Goal: Task Accomplishment & Management: Use online tool/utility

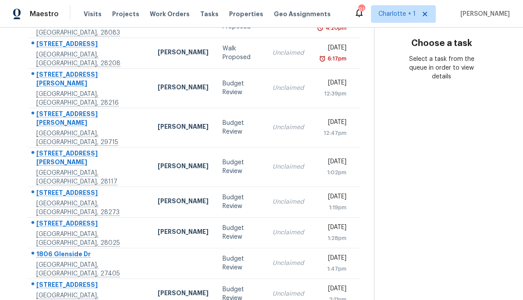
scroll to position [156, 0]
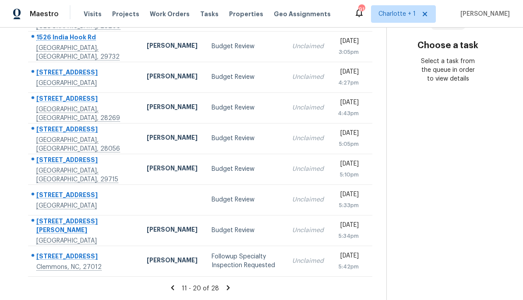
click at [224, 290] on icon at bounding box center [228, 288] width 8 height 8
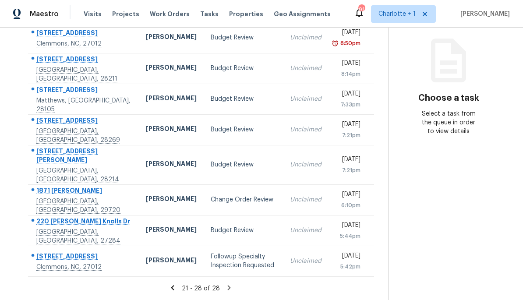
scroll to position [148, 0]
click at [243, 188] on td "Change Order Review" at bounding box center [243, 199] width 79 height 31
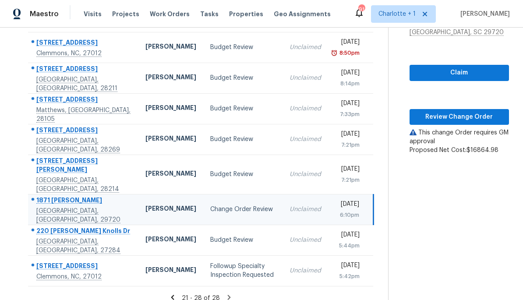
scroll to position [93, 0]
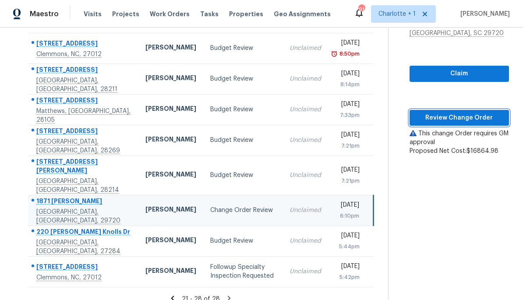
click at [464, 124] on button "Review Change Order" at bounding box center [458, 118] width 99 height 16
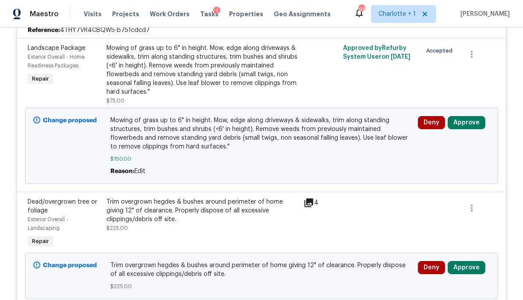
scroll to position [380, 0]
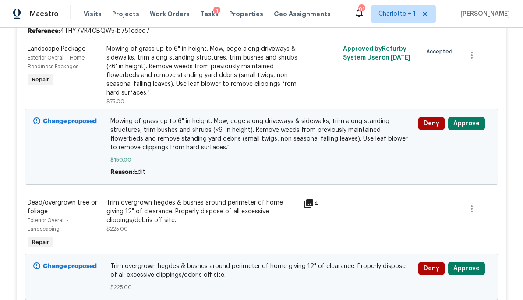
click at [471, 127] on button "Approve" at bounding box center [466, 123] width 38 height 13
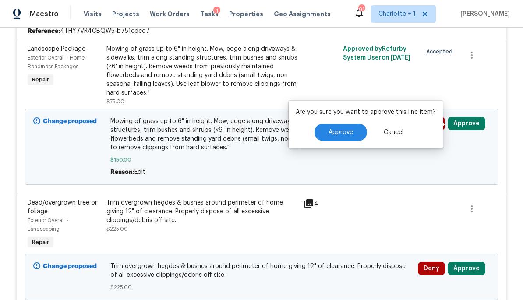
click at [354, 137] on button "Approve" at bounding box center [340, 132] width 53 height 18
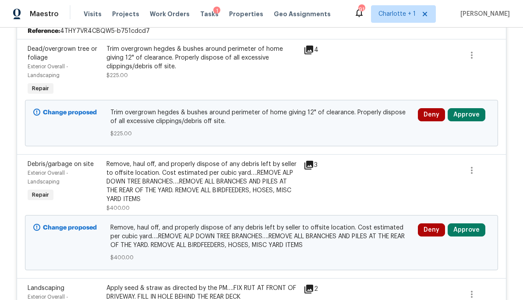
click at [469, 119] on button "Approve" at bounding box center [466, 114] width 38 height 13
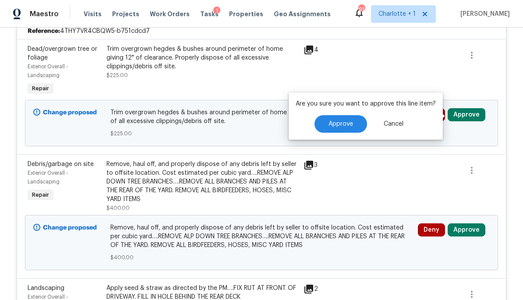
click at [351, 122] on span "Approve" at bounding box center [340, 124] width 25 height 7
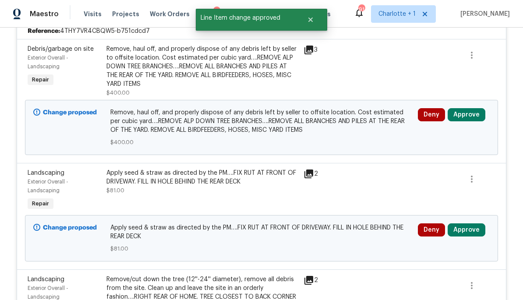
click at [477, 119] on button "Approve" at bounding box center [466, 114] width 38 height 13
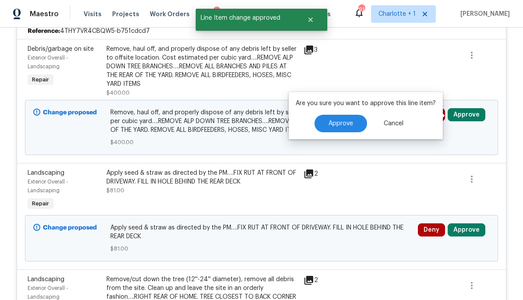
click at [359, 126] on button "Approve" at bounding box center [340, 124] width 53 height 18
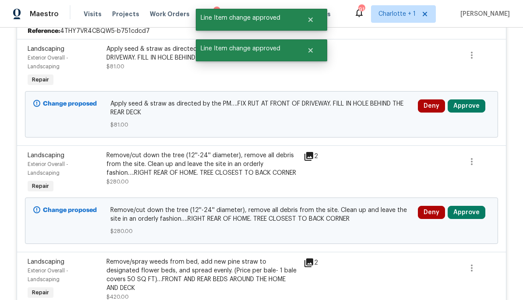
click at [476, 109] on button "Approve" at bounding box center [466, 105] width 38 height 13
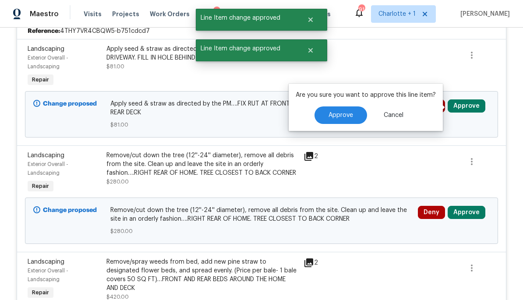
click at [362, 116] on button "Approve" at bounding box center [340, 115] width 53 height 18
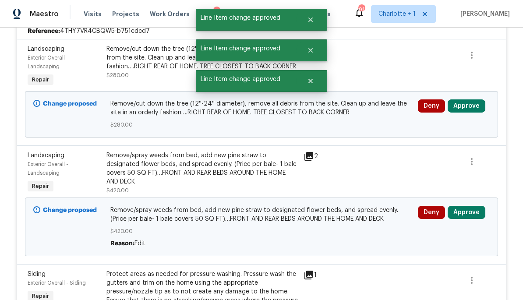
click at [479, 108] on button "Approve" at bounding box center [466, 105] width 38 height 13
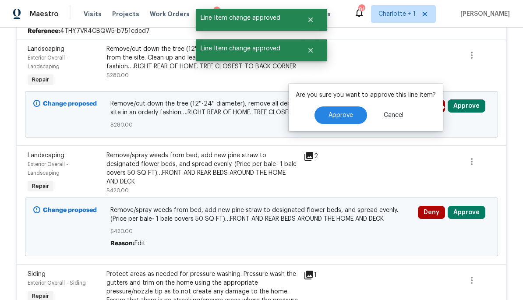
click at [355, 119] on button "Approve" at bounding box center [340, 115] width 53 height 18
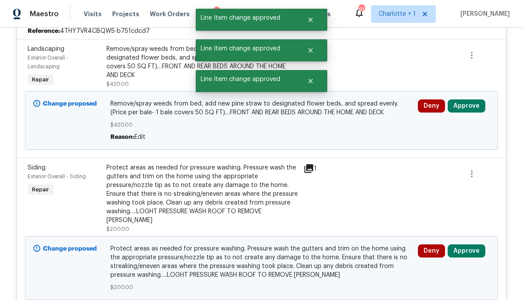
click at [473, 109] on button "Approve" at bounding box center [466, 105] width 38 height 13
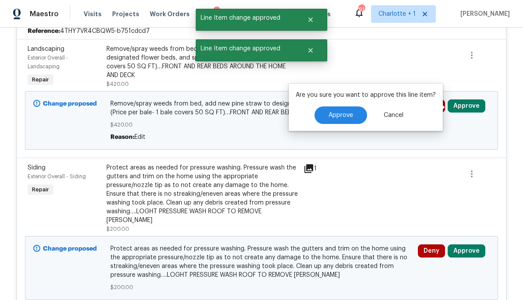
click at [354, 115] on button "Approve" at bounding box center [340, 115] width 53 height 18
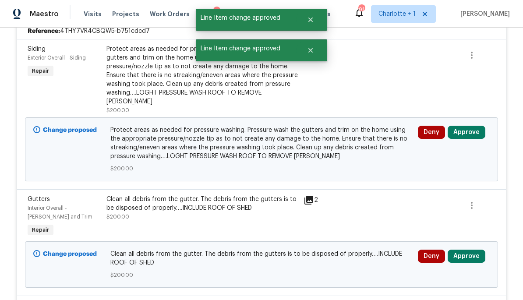
click at [476, 126] on button "Approve" at bounding box center [466, 132] width 38 height 13
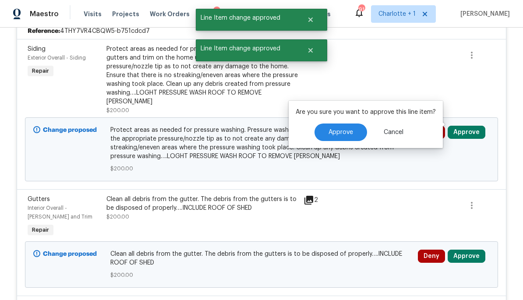
click at [353, 134] on button "Approve" at bounding box center [340, 132] width 53 height 18
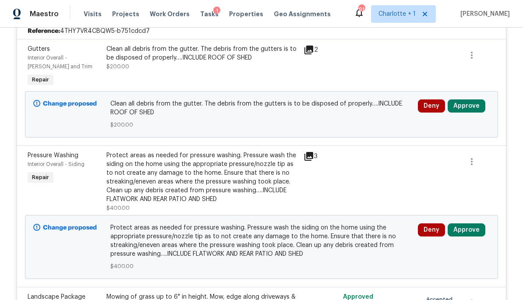
click at [464, 106] on button "Approve" at bounding box center [466, 105] width 38 height 13
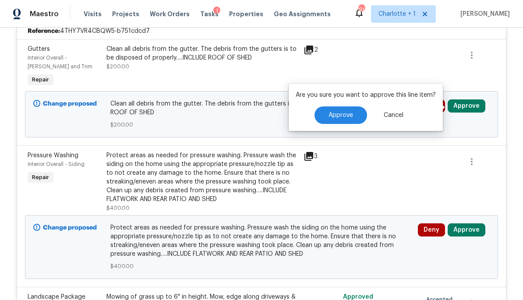
click at [347, 112] on span "Approve" at bounding box center [340, 115] width 25 height 7
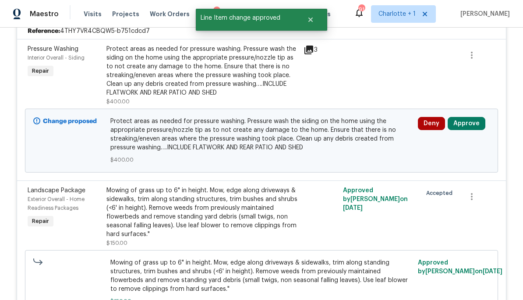
click at [470, 121] on button "Approve" at bounding box center [466, 123] width 38 height 13
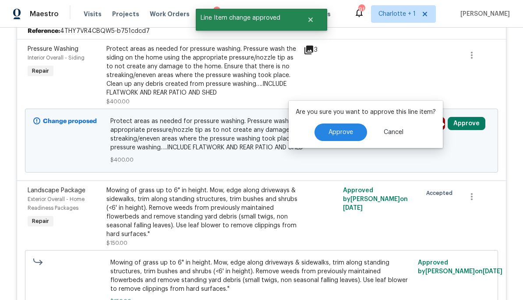
click at [354, 131] on button "Approve" at bounding box center [340, 132] width 53 height 18
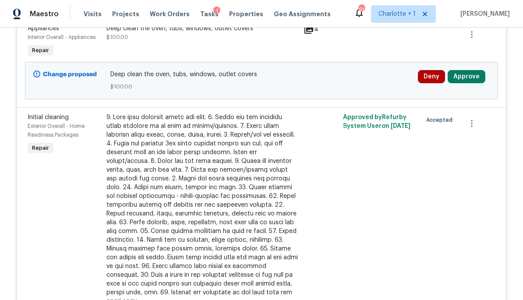
scroll to position [1578, 0]
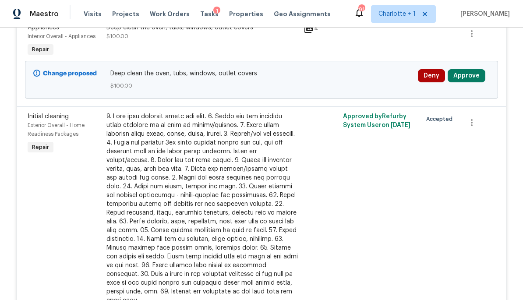
click at [475, 75] on button "Approve" at bounding box center [466, 75] width 38 height 13
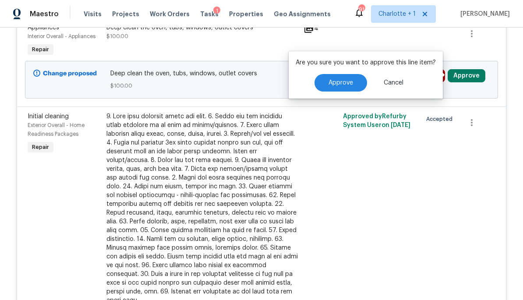
click at [350, 85] on span "Approve" at bounding box center [340, 83] width 25 height 7
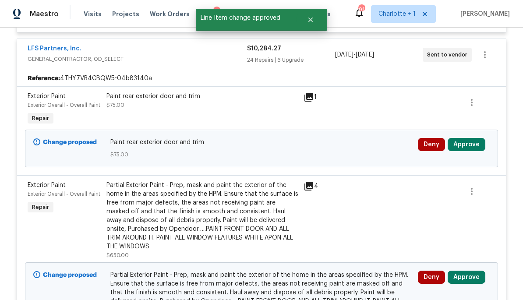
scroll to position [2553, 0]
click at [472, 140] on button "Approve" at bounding box center [466, 143] width 38 height 13
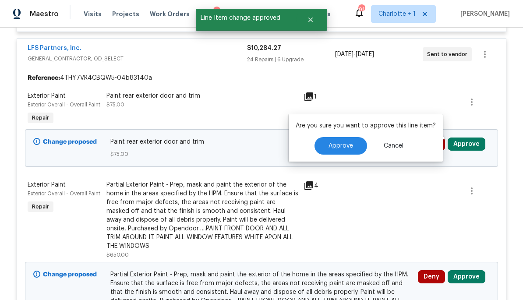
click at [346, 144] on span "Approve" at bounding box center [340, 146] width 25 height 7
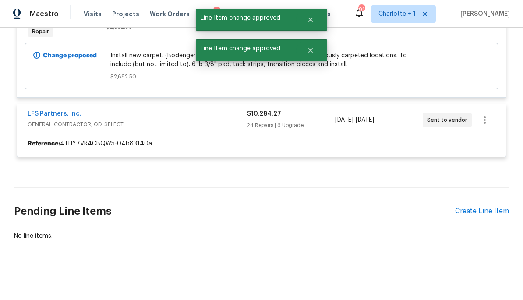
scroll to position [2480, 0]
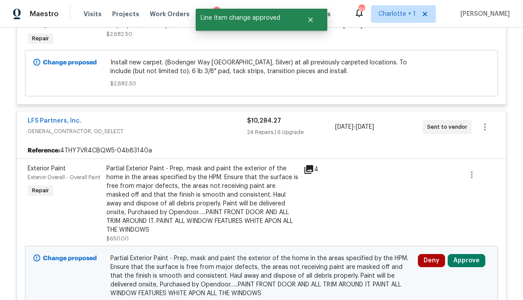
click at [478, 254] on button "Approve" at bounding box center [466, 260] width 38 height 13
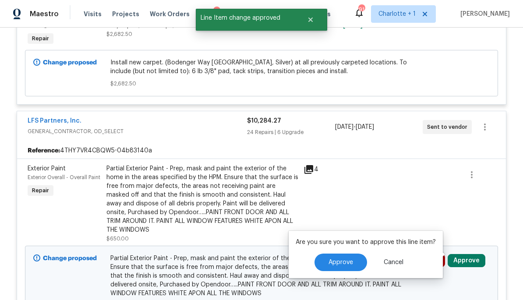
click at [342, 269] on button "Approve" at bounding box center [340, 262] width 53 height 18
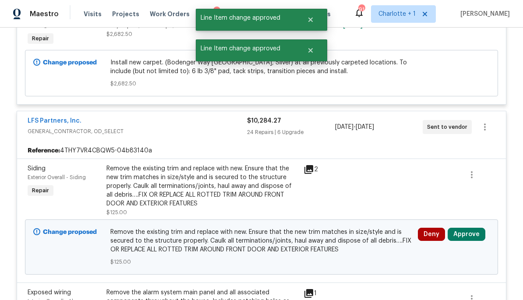
scroll to position [2546, 0]
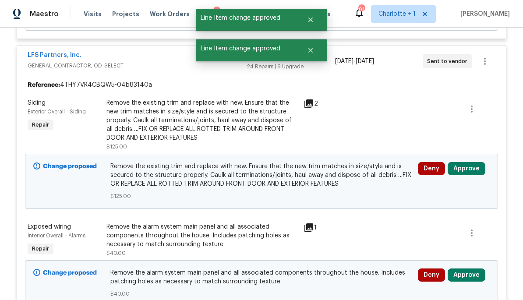
click at [465, 164] on button "Approve" at bounding box center [466, 168] width 38 height 13
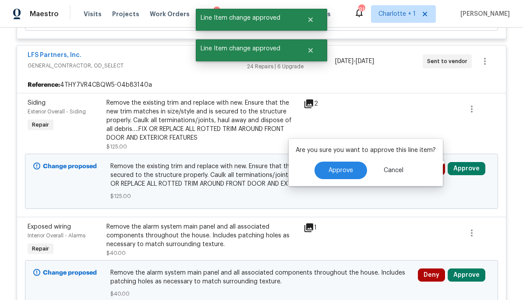
click at [347, 178] on button "Approve" at bounding box center [340, 171] width 53 height 18
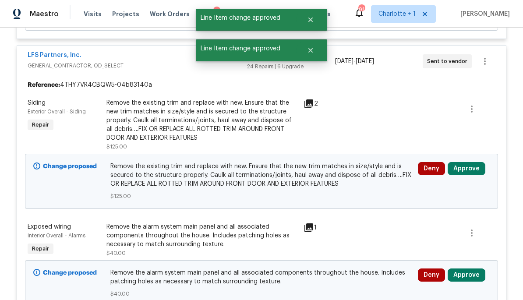
scroll to position [2480, 0]
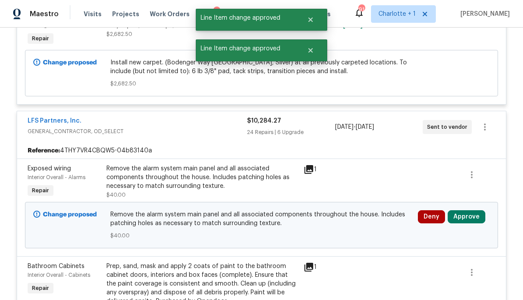
click at [473, 217] on button "Approve" at bounding box center [466, 216] width 38 height 13
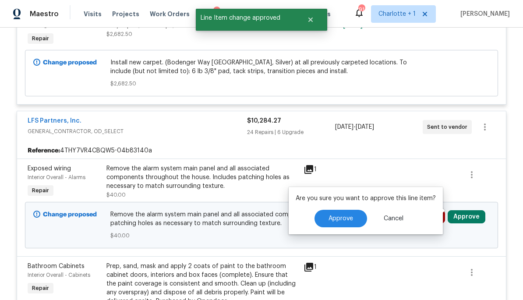
click at [345, 226] on button "Approve" at bounding box center [340, 219] width 53 height 18
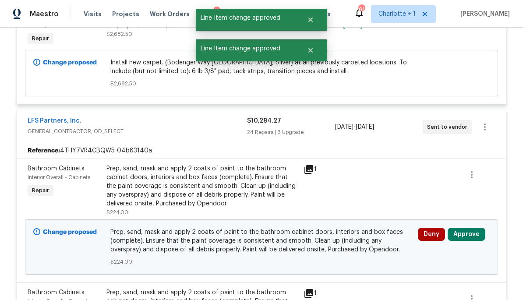
click at [472, 228] on button "Approve" at bounding box center [466, 234] width 38 height 13
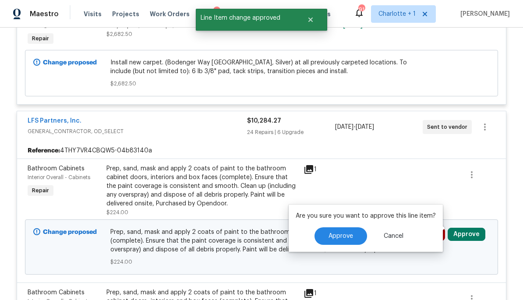
click at [345, 239] on span "Approve" at bounding box center [340, 236] width 25 height 7
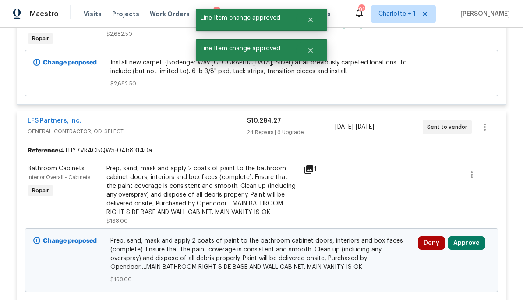
click at [472, 238] on button "Approve" at bounding box center [466, 242] width 38 height 13
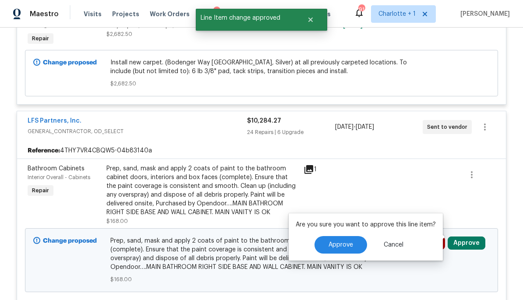
click at [352, 245] on button "Approve" at bounding box center [340, 245] width 53 height 18
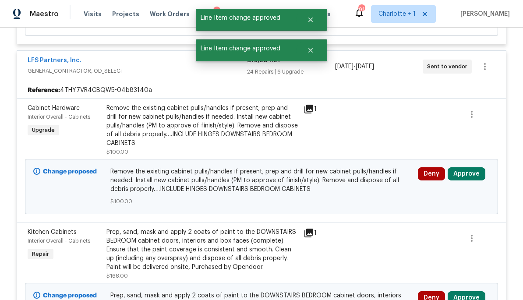
scroll to position [2559, 0]
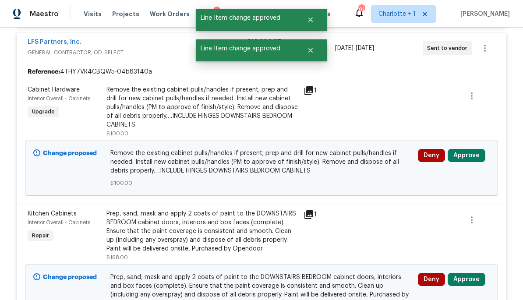
click at [475, 155] on button "Approve" at bounding box center [466, 155] width 38 height 13
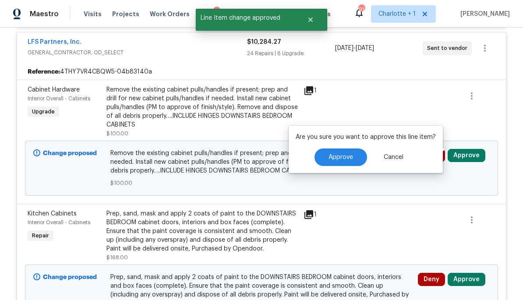
click at [349, 154] on span "Approve" at bounding box center [340, 157] width 25 height 7
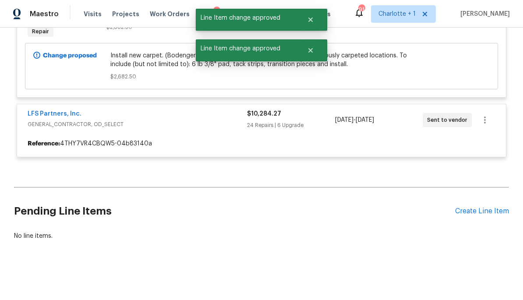
scroll to position [2480, 0]
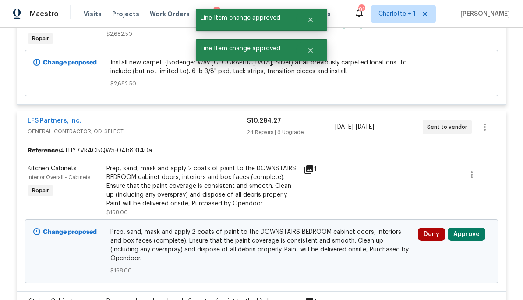
click at [472, 233] on button "Approve" at bounding box center [466, 234] width 38 height 13
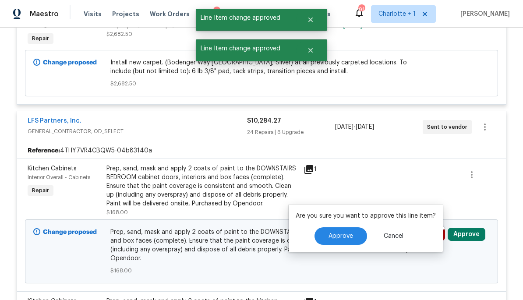
click at [349, 238] on span "Approve" at bounding box center [340, 236] width 25 height 7
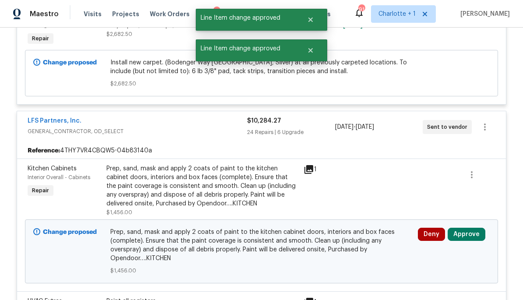
scroll to position [2569, 0]
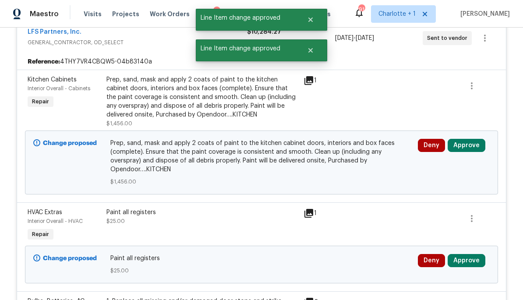
click at [472, 144] on button "Approve" at bounding box center [466, 145] width 38 height 13
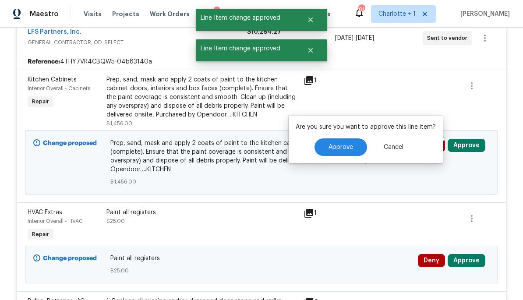
click at [345, 148] on span "Approve" at bounding box center [340, 147] width 25 height 7
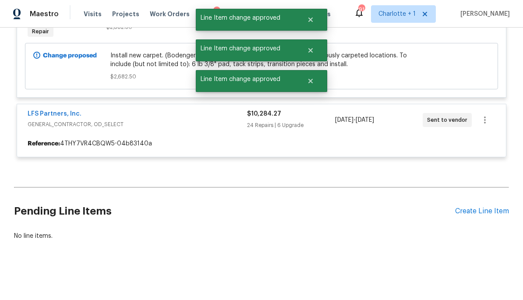
scroll to position [2480, 0]
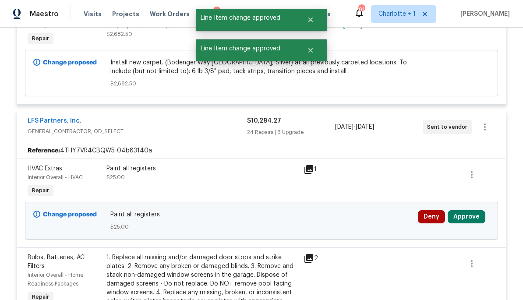
click at [481, 215] on button "Approve" at bounding box center [466, 216] width 38 height 13
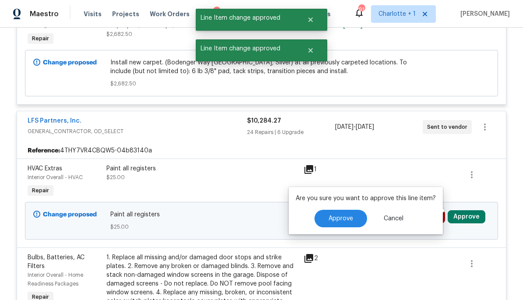
click at [348, 226] on button "Approve" at bounding box center [340, 219] width 53 height 18
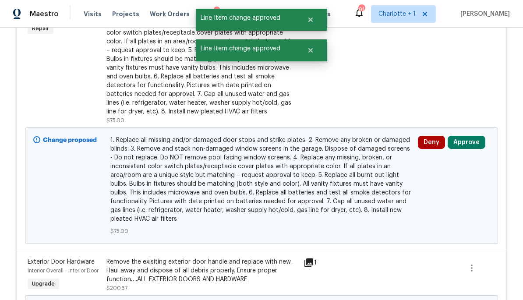
scroll to position [2678, 0]
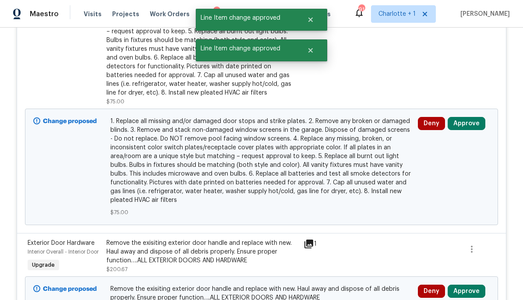
click at [471, 120] on button "Approve" at bounding box center [466, 123] width 38 height 13
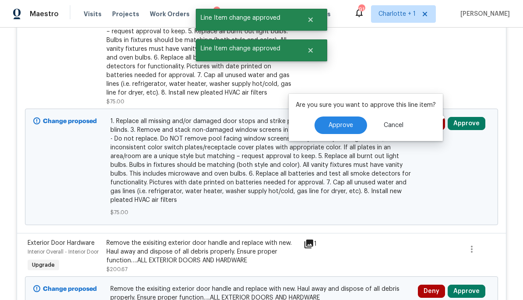
click at [348, 128] on span "Approve" at bounding box center [340, 125] width 25 height 7
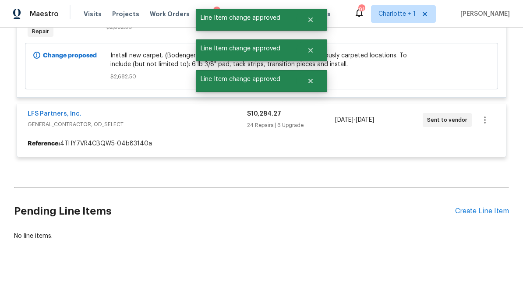
scroll to position [2480, 0]
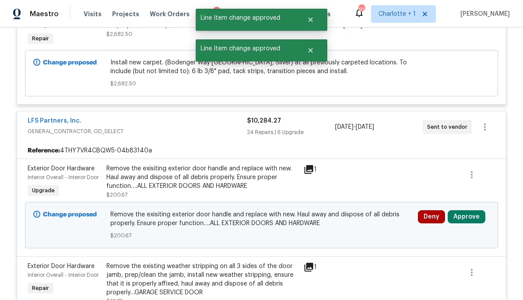
click at [472, 210] on button "Approve" at bounding box center [466, 216] width 38 height 13
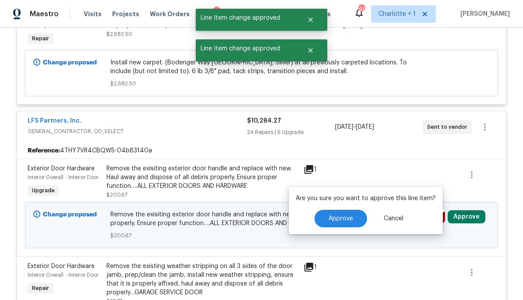
click at [341, 214] on button "Approve" at bounding box center [340, 219] width 53 height 18
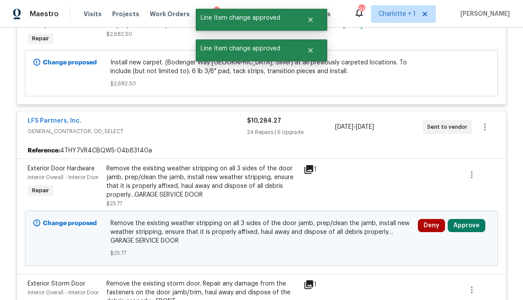
click at [478, 222] on button "Approve" at bounding box center [466, 225] width 38 height 13
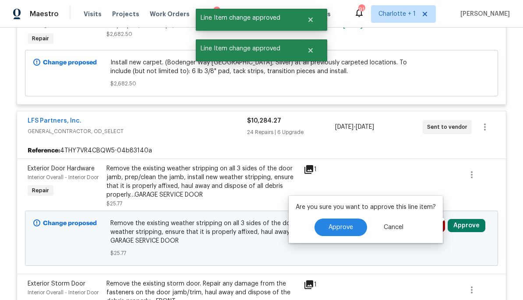
click at [345, 234] on button "Approve" at bounding box center [340, 227] width 53 height 18
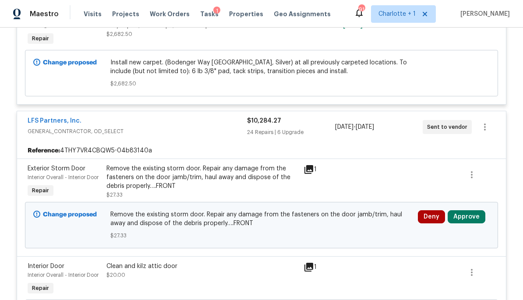
click at [468, 216] on button "Approve" at bounding box center [466, 216] width 38 height 13
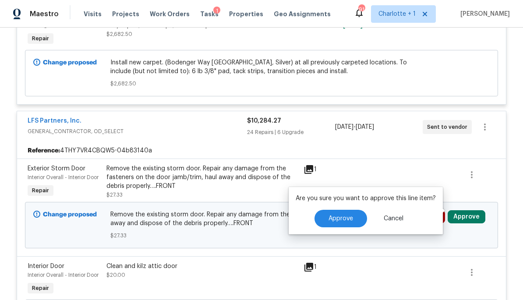
click at [345, 219] on span "Approve" at bounding box center [340, 218] width 25 height 7
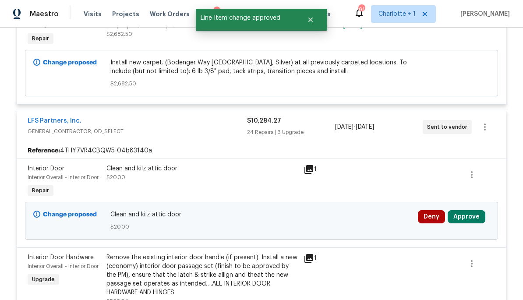
click at [479, 211] on button "Approve" at bounding box center [466, 216] width 38 height 13
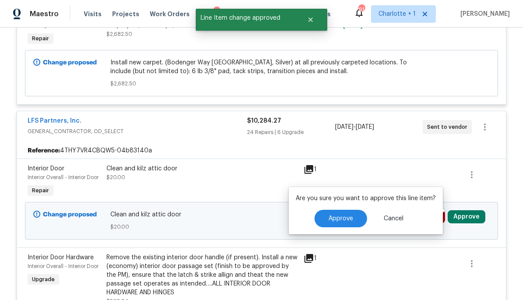
click at [349, 224] on button "Approve" at bounding box center [340, 219] width 53 height 18
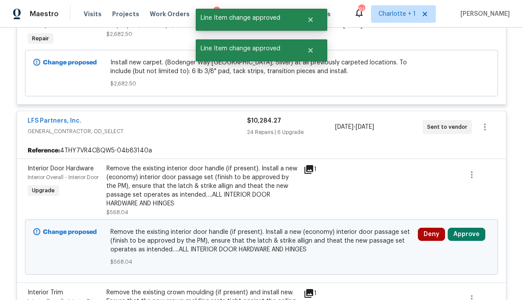
click at [477, 232] on button "Approve" at bounding box center [466, 234] width 38 height 13
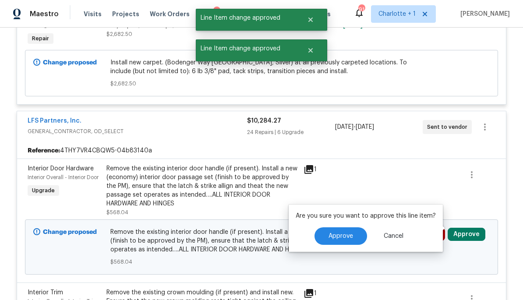
click at [353, 233] on button "Approve" at bounding box center [340, 236] width 53 height 18
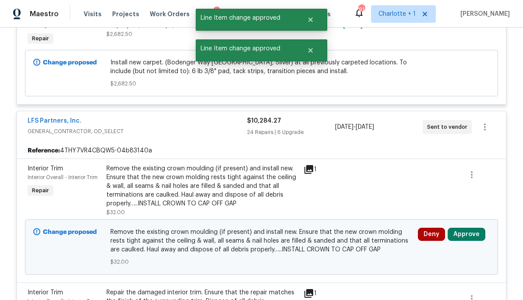
click at [473, 231] on button "Approve" at bounding box center [466, 234] width 38 height 13
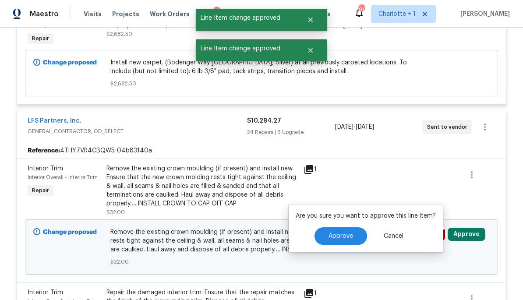
click at [339, 235] on span "Approve" at bounding box center [340, 236] width 25 height 7
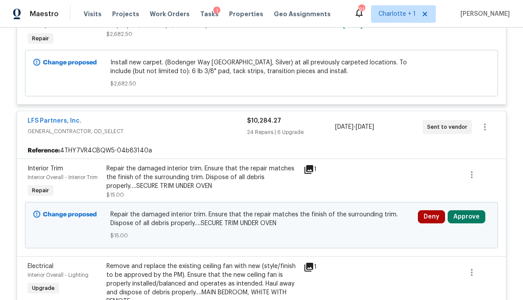
click at [470, 216] on button "Approve" at bounding box center [466, 216] width 38 height 13
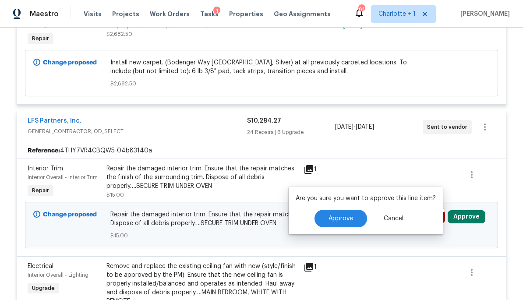
click at [344, 215] on span "Approve" at bounding box center [340, 218] width 25 height 7
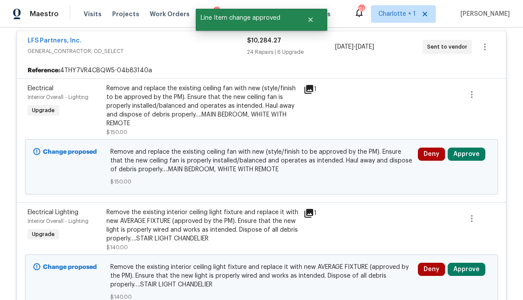
scroll to position [2561, 0]
click at [472, 147] on button "Approve" at bounding box center [466, 153] width 38 height 13
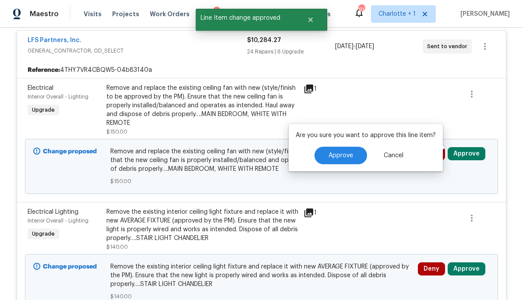
click at [345, 160] on button "Approve" at bounding box center [340, 156] width 53 height 18
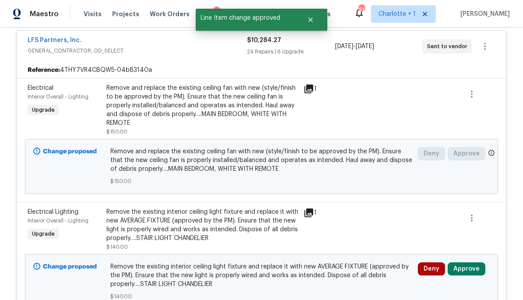
scroll to position [2480, 0]
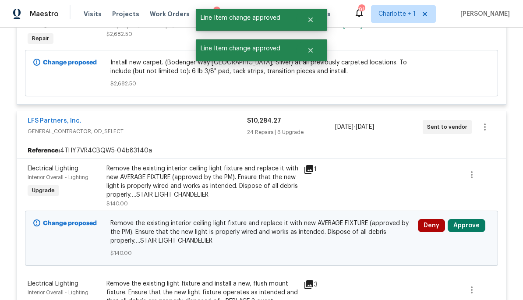
click at [475, 219] on button "Approve" at bounding box center [466, 225] width 38 height 13
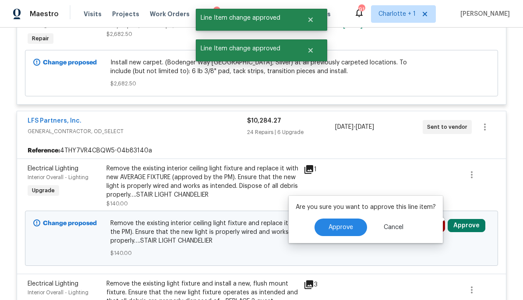
click at [350, 231] on button "Approve" at bounding box center [340, 227] width 53 height 18
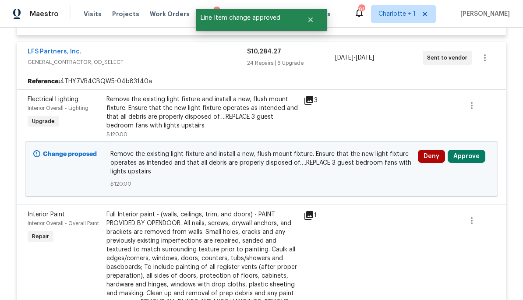
scroll to position [2556, 0]
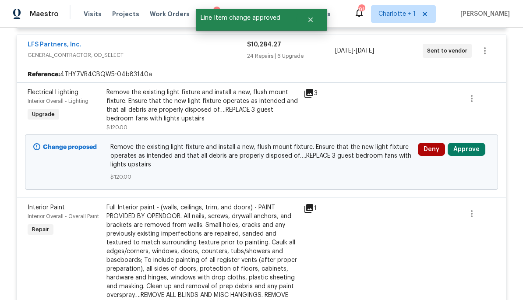
click at [476, 146] on button "Approve" at bounding box center [466, 149] width 38 height 13
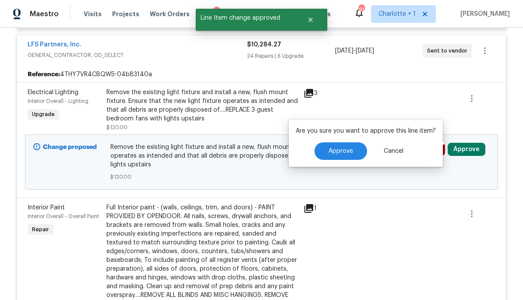
click at [346, 151] on span "Approve" at bounding box center [340, 151] width 25 height 7
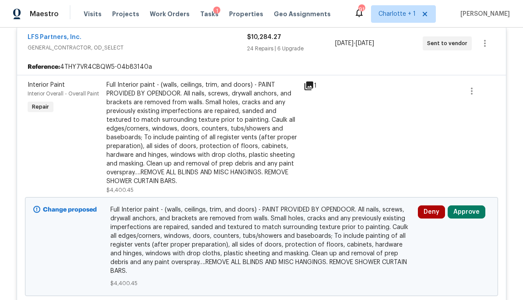
scroll to position [2568, 0]
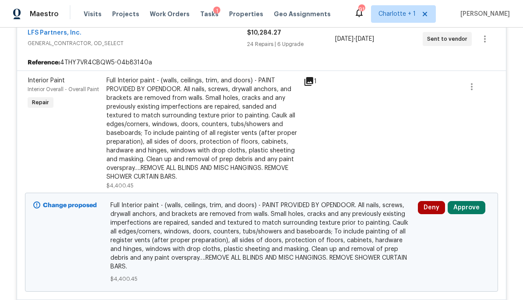
click at [474, 204] on button "Approve" at bounding box center [466, 207] width 38 height 13
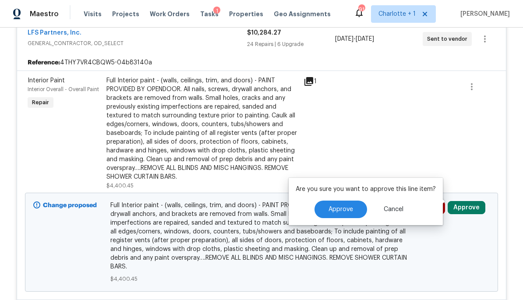
click at [347, 213] on button "Approve" at bounding box center [340, 210] width 53 height 18
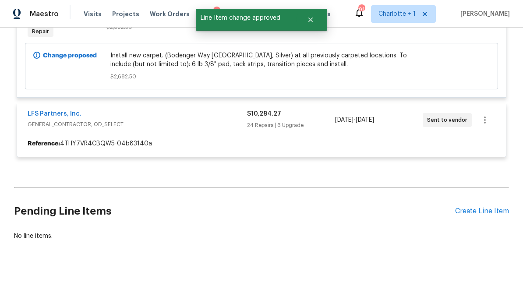
scroll to position [2480, 0]
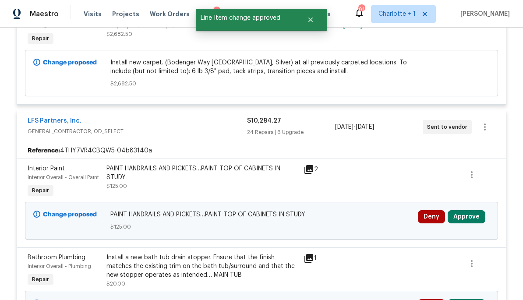
click at [467, 216] on button "Approve" at bounding box center [466, 216] width 38 height 13
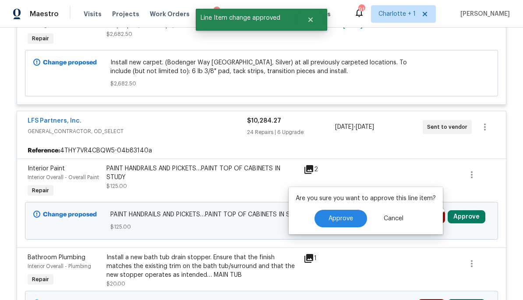
click at [347, 222] on button "Approve" at bounding box center [340, 219] width 53 height 18
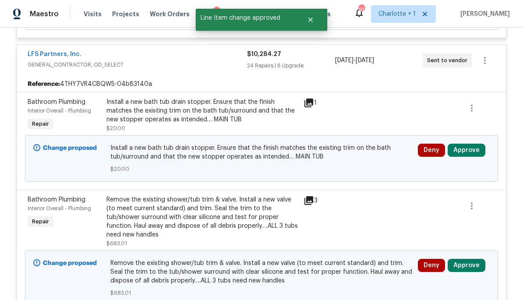
scroll to position [2549, 0]
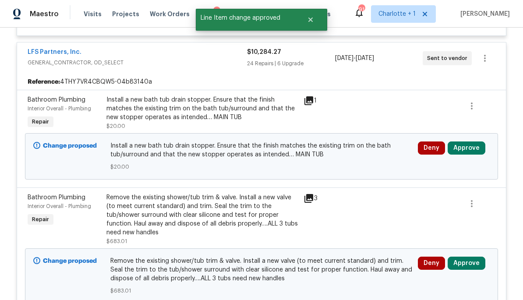
click at [480, 145] on button "Approve" at bounding box center [466, 147] width 38 height 13
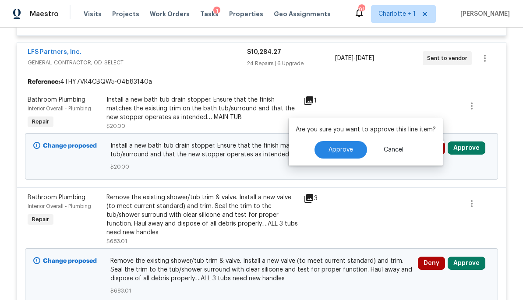
click at [352, 149] on button "Approve" at bounding box center [340, 150] width 53 height 18
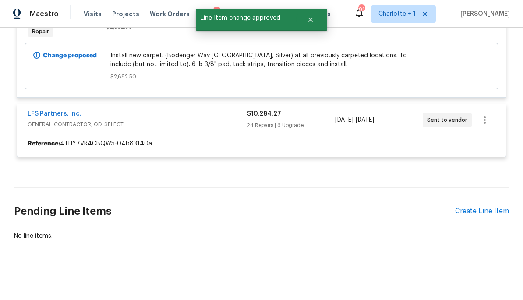
scroll to position [2480, 0]
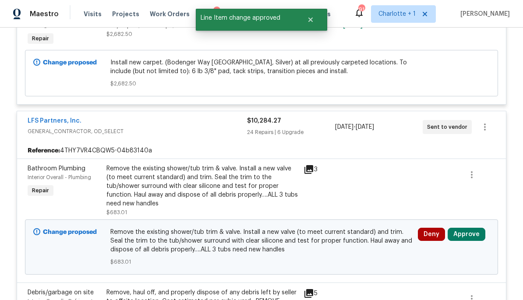
click at [475, 228] on button "Approve" at bounding box center [466, 234] width 38 height 13
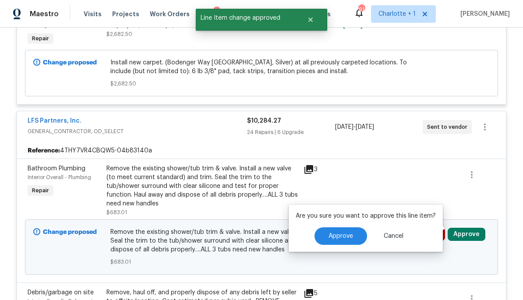
click at [352, 240] on button "Approve" at bounding box center [340, 236] width 53 height 18
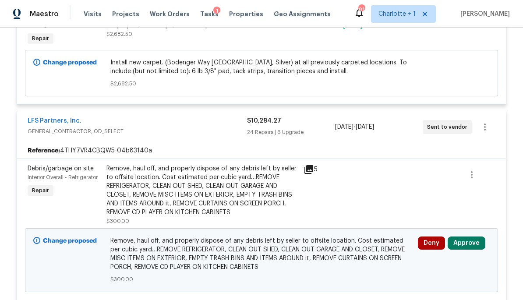
click at [475, 239] on button "Approve" at bounding box center [466, 242] width 38 height 13
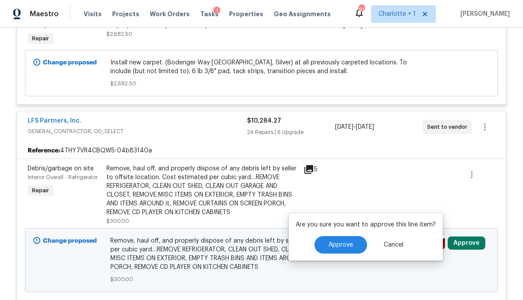
click at [356, 243] on button "Approve" at bounding box center [340, 245] width 53 height 18
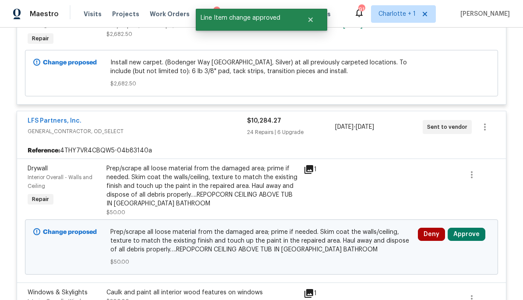
click at [471, 228] on button "Approve" at bounding box center [466, 234] width 38 height 13
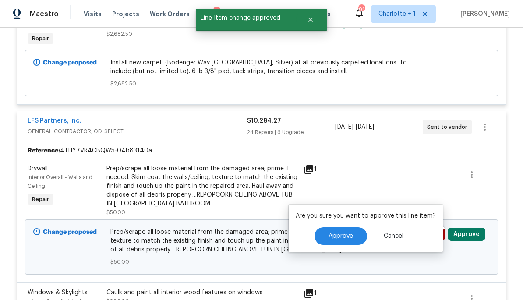
click at [355, 235] on button "Approve" at bounding box center [340, 236] width 53 height 18
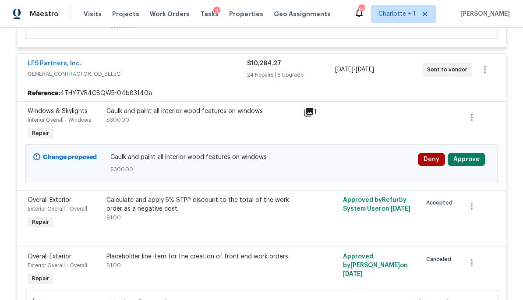
scroll to position [2538, 0]
click at [482, 152] on button "Approve" at bounding box center [466, 158] width 38 height 13
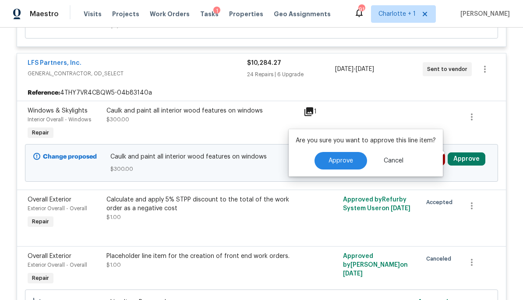
click at [349, 160] on span "Approve" at bounding box center [340, 161] width 25 height 7
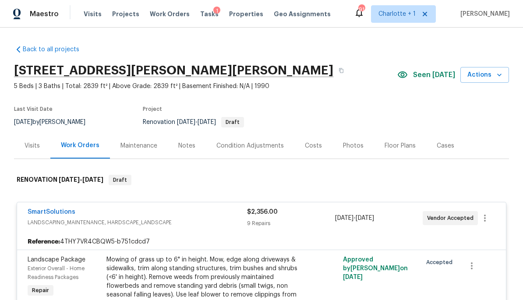
scroll to position [0, 0]
click at [310, 143] on div "Costs" at bounding box center [313, 145] width 17 height 9
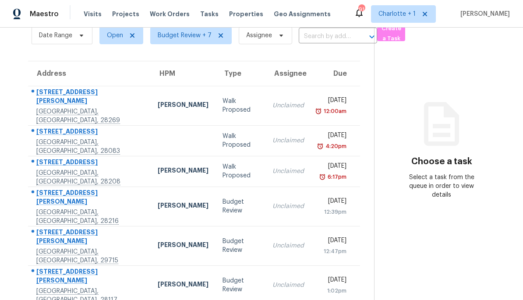
scroll to position [40, 0]
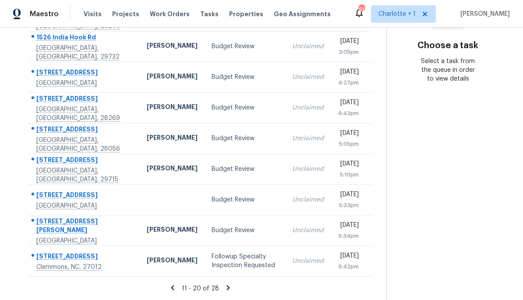
scroll to position [156, 0]
click at [224, 290] on icon at bounding box center [228, 288] width 8 height 8
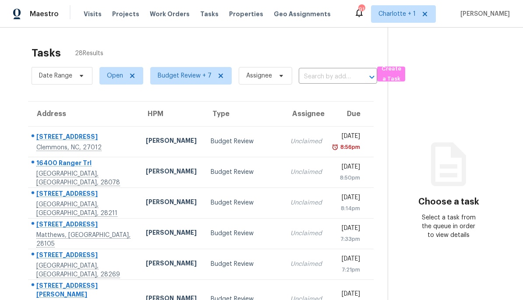
scroll to position [0, 0]
click at [243, 144] on div "Budget Review" at bounding box center [244, 141] width 66 height 9
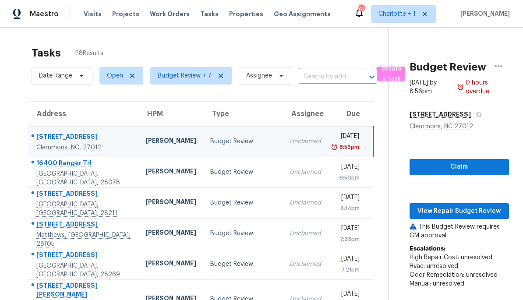
click at [138, 141] on td "Ken Romain" at bounding box center [170, 141] width 65 height 31
click at [479, 209] on span "View Repair Budget Review" at bounding box center [458, 211] width 85 height 11
